Goal: Task Accomplishment & Management: Complete application form

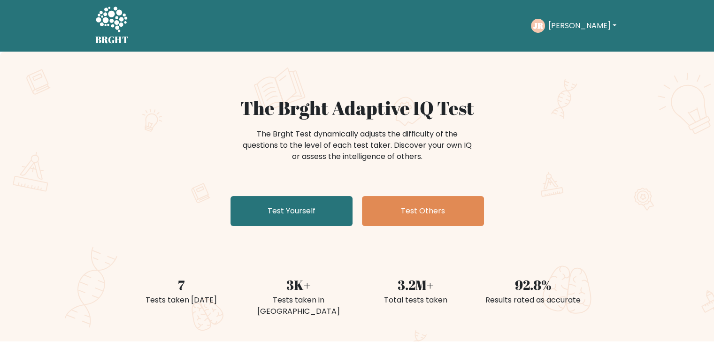
click at [572, 23] on button "[PERSON_NAME]" at bounding box center [582, 26] width 74 height 12
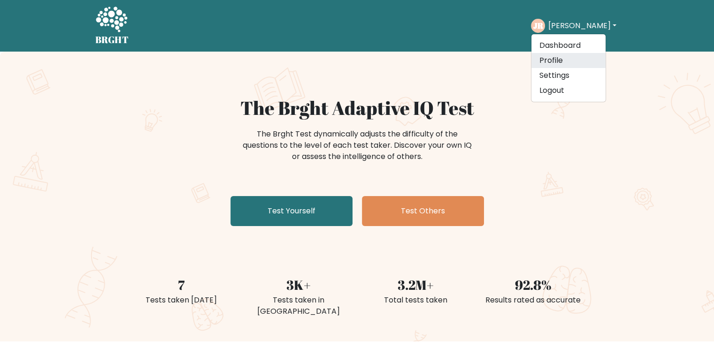
click at [563, 63] on link "Profile" at bounding box center [568, 60] width 74 height 15
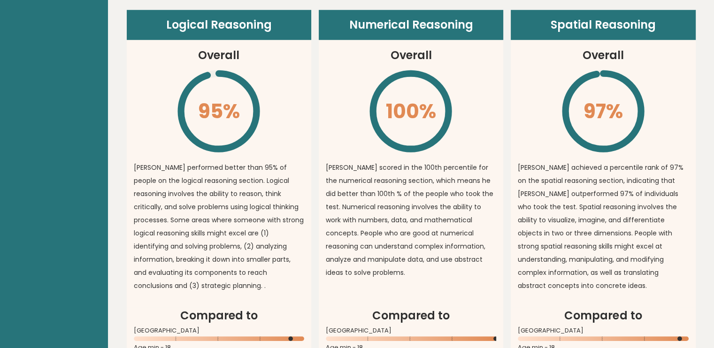
scroll to position [704, 0]
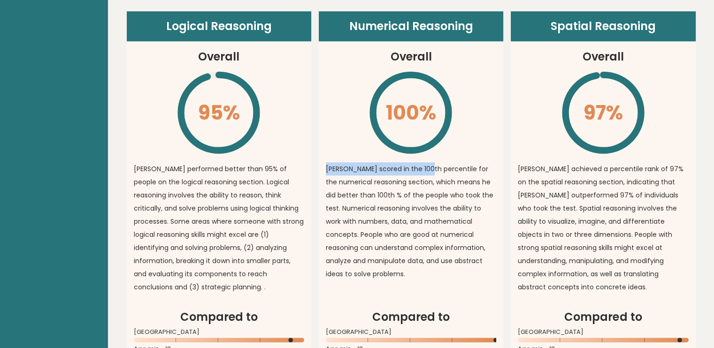
drag, startPoint x: 426, startPoint y: 92, endPoint x: 431, endPoint y: 170, distance: 78.0
click at [430, 170] on article "Numerical Reasoning Overall 100% \ john scored in the 100th percentile for the …" at bounding box center [411, 160] width 185 height 298
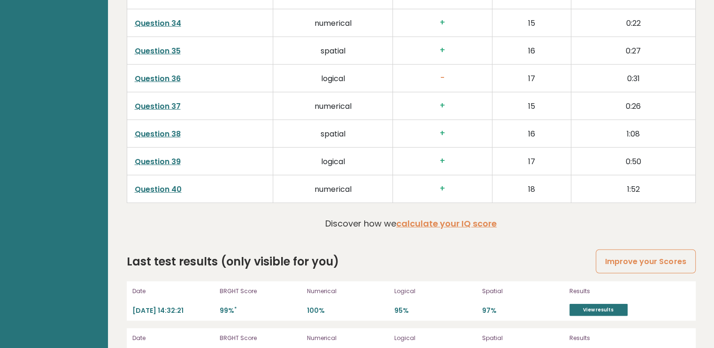
scroll to position [2511, 0]
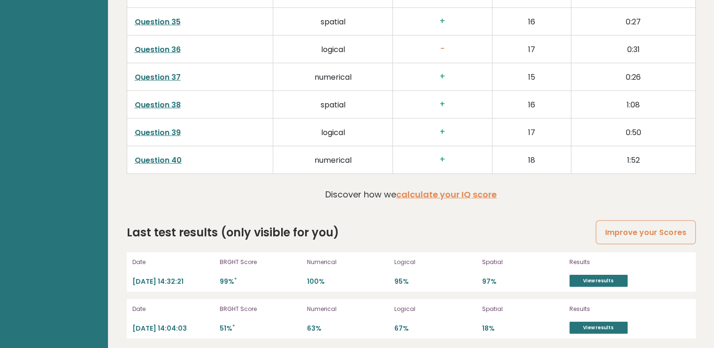
click at [173, 325] on p "2025-09-06 14:04:03" at bounding box center [173, 328] width 82 height 9
click at [584, 325] on link "View results" at bounding box center [598, 328] width 58 height 12
click at [570, 276] on link "View results" at bounding box center [598, 281] width 58 height 12
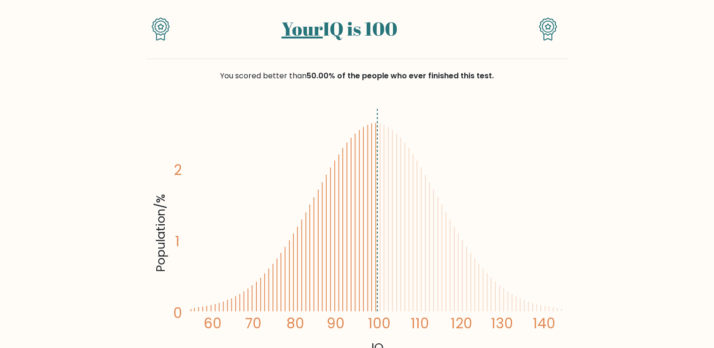
scroll to position [141, 0]
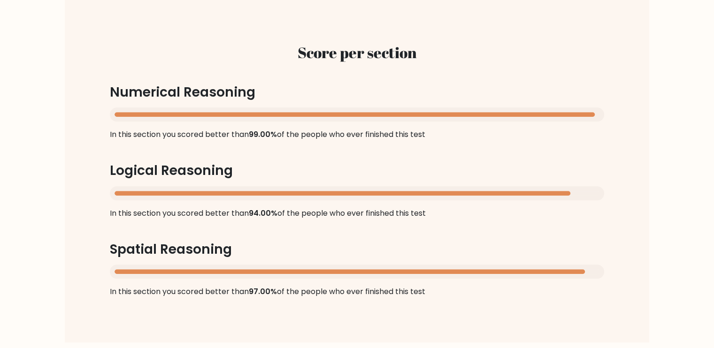
scroll to position [939, 0]
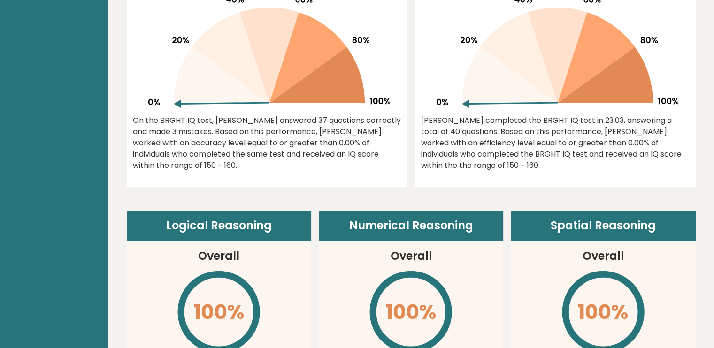
scroll to position [469, 0]
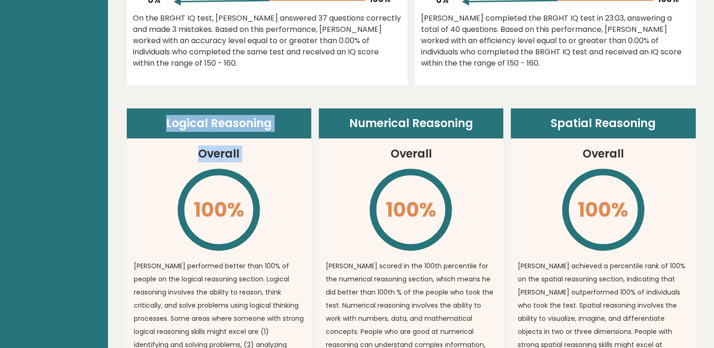
drag, startPoint x: 155, startPoint y: 157, endPoint x: 148, endPoint y: 158, distance: 7.1
click at [148, 158] on article "Logical Reasoning Overall 100% \ Jack performed better than 100% of people on t…" at bounding box center [219, 257] width 185 height 298
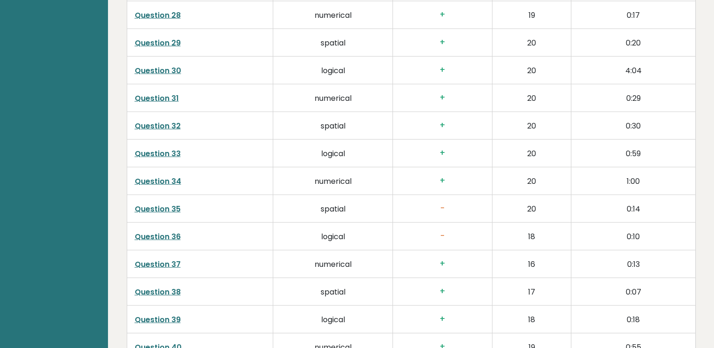
scroll to position [2230, 0]
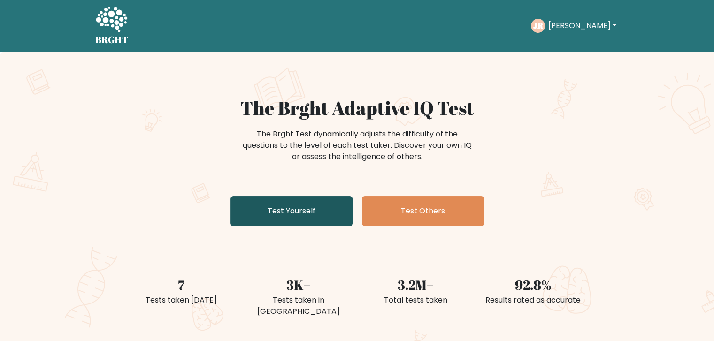
click at [257, 214] on link "Test Yourself" at bounding box center [292, 211] width 122 height 30
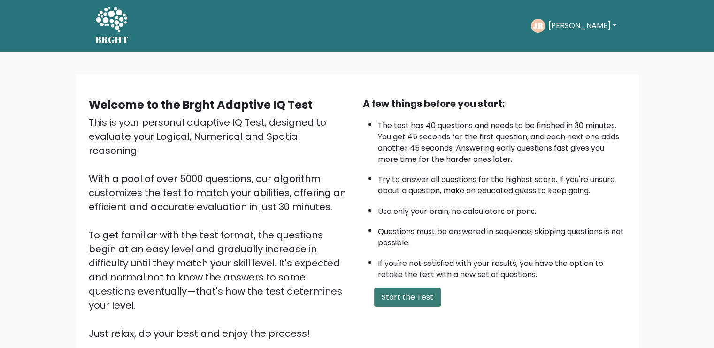
click at [419, 299] on button "Start the Test" at bounding box center [407, 297] width 67 height 19
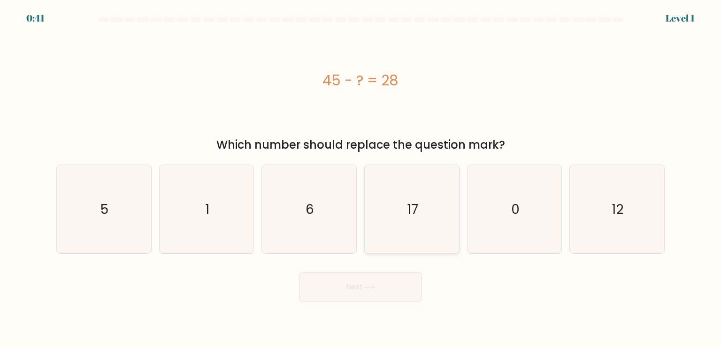
click at [412, 231] on icon "17" at bounding box center [412, 209] width 88 height 88
click at [361, 179] on input "d. 17" at bounding box center [361, 176] width 0 height 5
radio input "true"
click at [361, 283] on button "Next" at bounding box center [361, 287] width 122 height 30
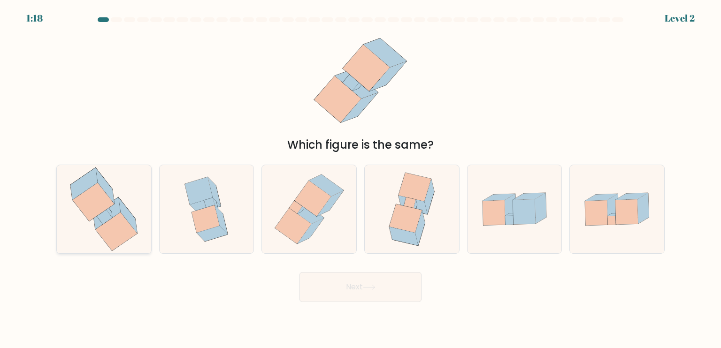
click at [117, 215] on icon at bounding box center [116, 231] width 42 height 39
click at [361, 179] on input "a." at bounding box center [361, 176] width 0 height 5
radio input "true"
click at [321, 283] on button "Next" at bounding box center [361, 287] width 122 height 30
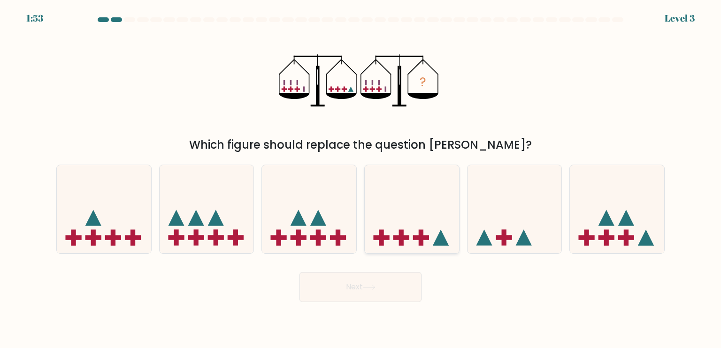
click at [427, 243] on icon at bounding box center [412, 209] width 94 height 78
click at [361, 179] on input "d." at bounding box center [361, 176] width 0 height 5
radio input "true"
click at [384, 287] on button "Next" at bounding box center [361, 287] width 122 height 30
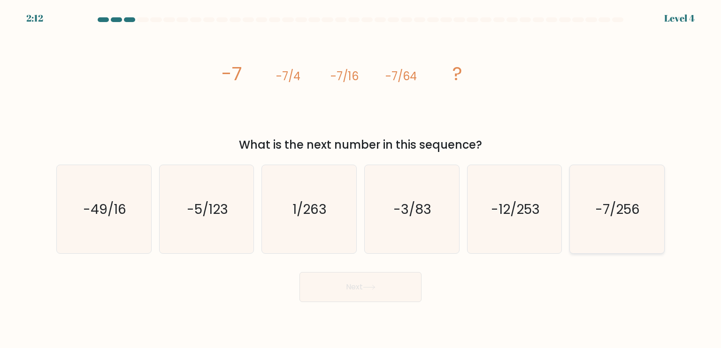
click at [614, 212] on text "-7/256" at bounding box center [618, 209] width 45 height 19
click at [361, 179] on input "f. -7/256" at bounding box center [361, 176] width 0 height 5
radio input "true"
click at [369, 288] on icon at bounding box center [368, 287] width 11 height 4
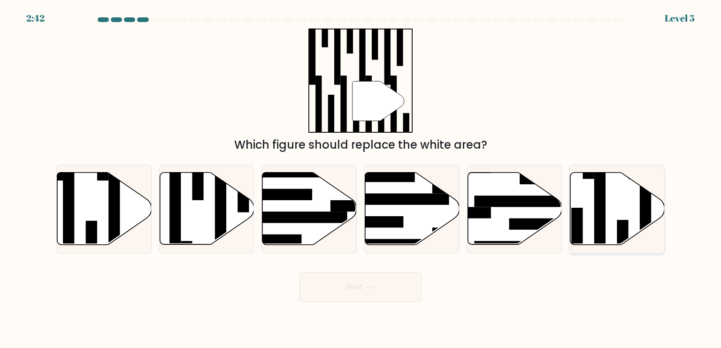
click at [605, 199] on rect at bounding box center [599, 213] width 11 height 102
click at [361, 179] on input "f." at bounding box center [361, 176] width 0 height 5
radio input "true"
click at [343, 295] on button "Next" at bounding box center [361, 287] width 122 height 30
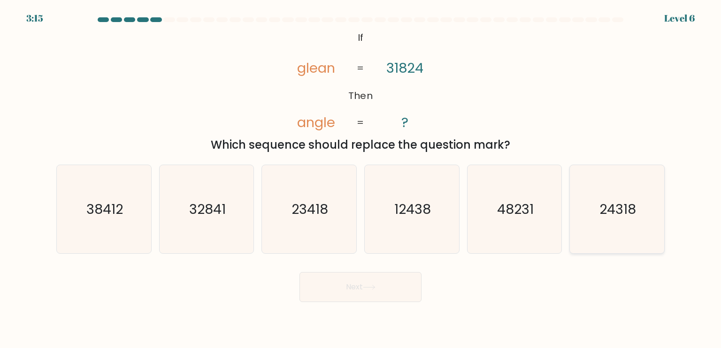
drag, startPoint x: 589, startPoint y: 201, endPoint x: 577, endPoint y: 202, distance: 11.3
click at [588, 200] on icon "24318" at bounding box center [617, 209] width 88 height 88
click at [361, 179] on input "f. 24318" at bounding box center [361, 176] width 0 height 5
radio input "true"
click at [361, 295] on button "Next" at bounding box center [361, 287] width 122 height 30
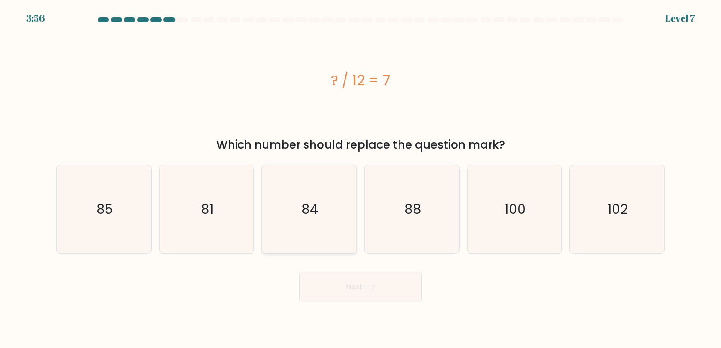
click at [305, 195] on icon "84" at bounding box center [309, 209] width 88 height 88
click at [361, 179] on input "c. 84" at bounding box center [361, 176] width 0 height 5
radio input "true"
click at [338, 290] on button "Next" at bounding box center [361, 287] width 122 height 30
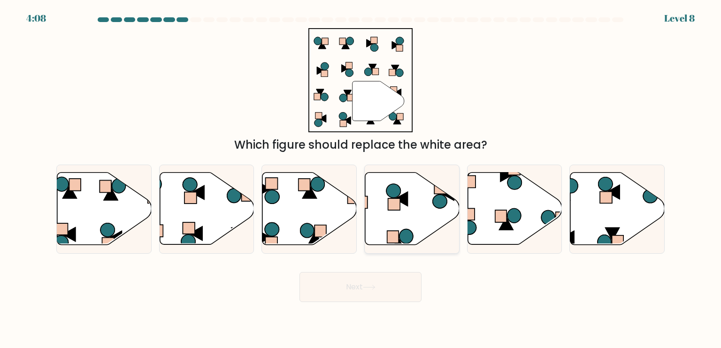
click at [399, 233] on icon at bounding box center [412, 209] width 94 height 72
click at [361, 179] on input "d." at bounding box center [361, 176] width 0 height 5
radio input "true"
click at [367, 298] on button "Next" at bounding box center [361, 287] width 122 height 30
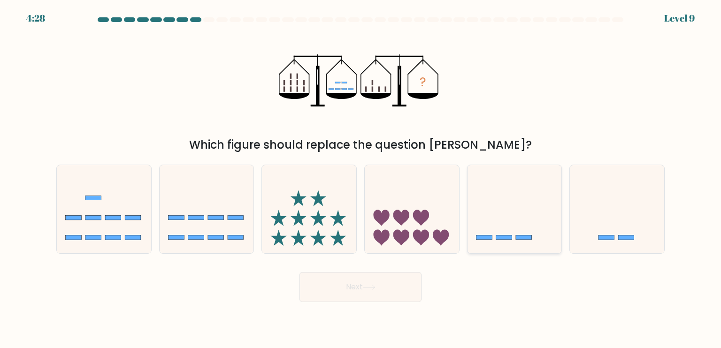
click at [507, 249] on div at bounding box center [514, 209] width 95 height 89
click at [361, 179] on input "e." at bounding box center [361, 176] width 0 height 5
radio input "true"
click at [353, 289] on button "Next" at bounding box center [361, 287] width 122 height 30
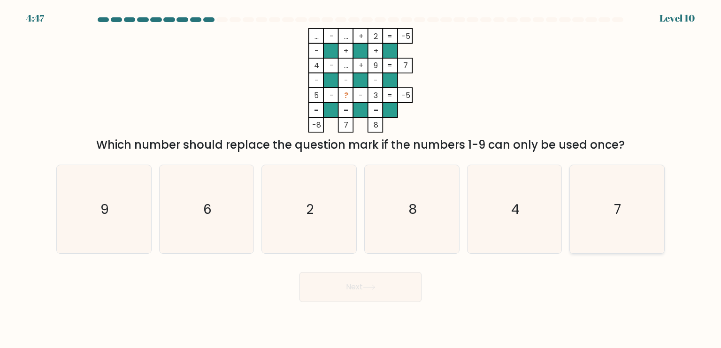
drag, startPoint x: 610, startPoint y: 232, endPoint x: 604, endPoint y: 231, distance: 6.1
click at [610, 231] on icon "7" at bounding box center [617, 209] width 88 height 88
click at [361, 179] on input "f. 7" at bounding box center [361, 176] width 0 height 5
radio input "true"
click at [354, 287] on button "Next" at bounding box center [361, 287] width 122 height 30
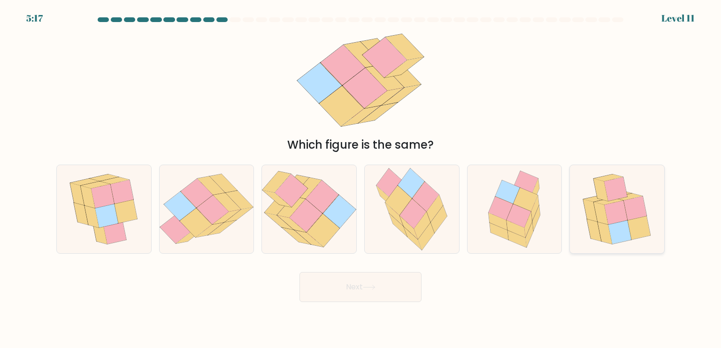
click at [597, 234] on icon at bounding box center [594, 230] width 15 height 23
click at [361, 179] on input "f." at bounding box center [361, 176] width 0 height 5
radio input "true"
click at [394, 276] on button "Next" at bounding box center [361, 287] width 122 height 30
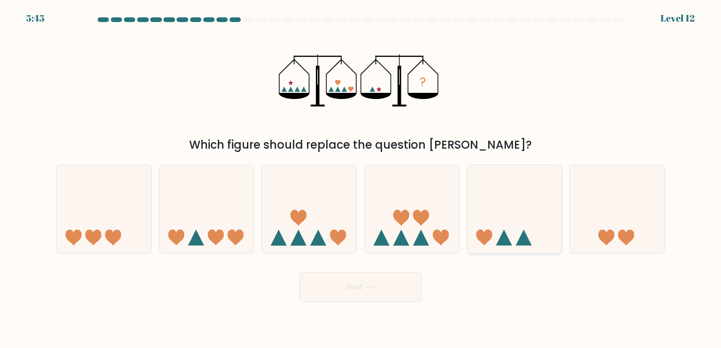
click at [530, 247] on icon at bounding box center [515, 209] width 94 height 78
click at [361, 179] on input "e." at bounding box center [361, 176] width 0 height 5
radio input "true"
click at [380, 295] on button "Next" at bounding box center [361, 287] width 122 height 30
